Goal: Information Seeking & Learning: Find specific fact

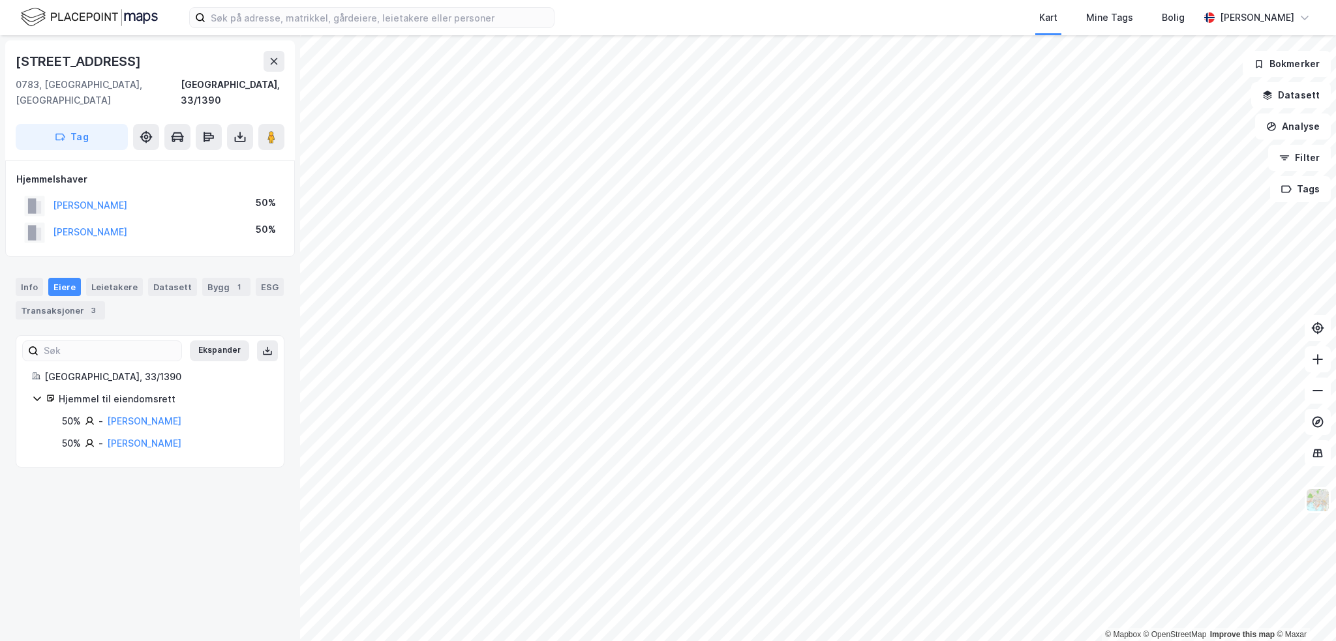
click at [149, 416] on link "[PERSON_NAME]" at bounding box center [144, 421] width 74 height 11
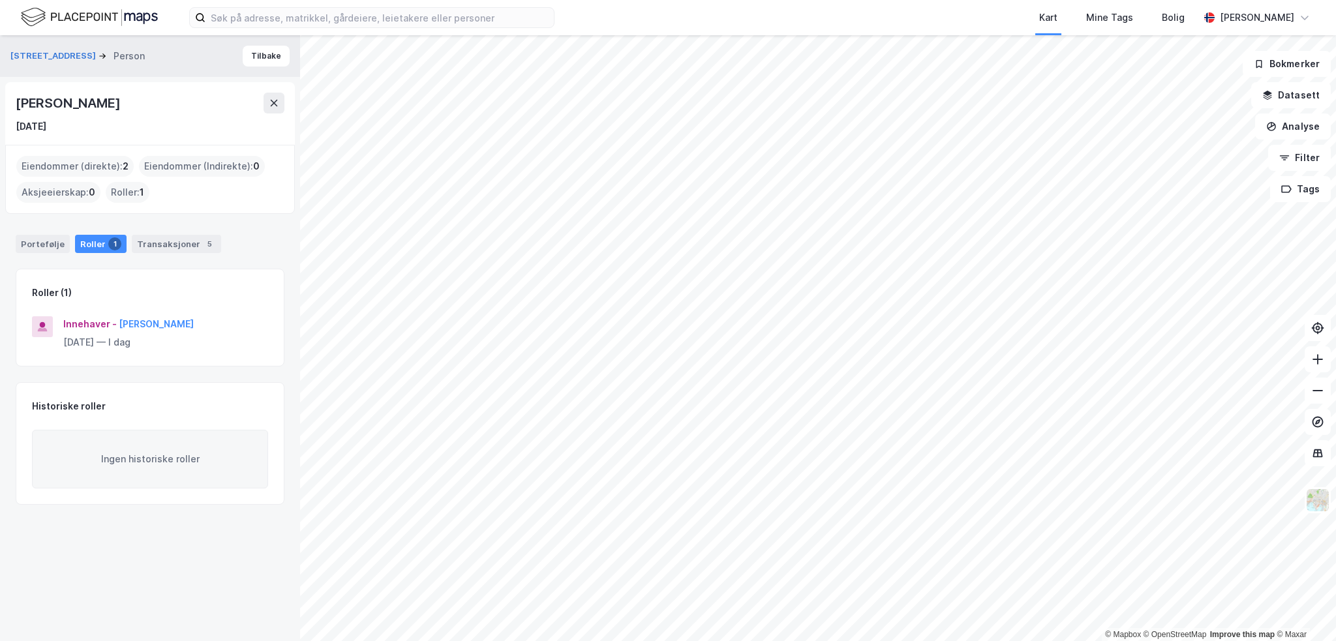
click at [164, 240] on div "Transaksjoner 5" at bounding box center [176, 244] width 89 height 18
